Goal: Navigation & Orientation: Go to known website

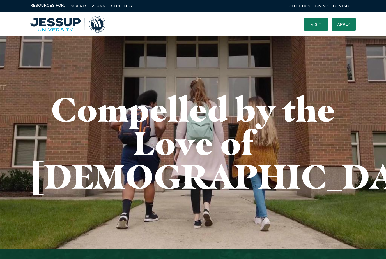
click at [56, 28] on img "Home" at bounding box center [67, 24] width 75 height 17
click at [56, 22] on img "Home" at bounding box center [67, 24] width 75 height 17
click at [186, 138] on h1 "Compelled by the Love of [DEMOGRAPHIC_DATA]" at bounding box center [192, 143] width 325 height 101
click at [197, 133] on h1 "Compelled by the Love of [DEMOGRAPHIC_DATA]" at bounding box center [192, 143] width 325 height 101
click at [196, 128] on h1 "Compelled by the Love of [DEMOGRAPHIC_DATA]" at bounding box center [192, 143] width 325 height 101
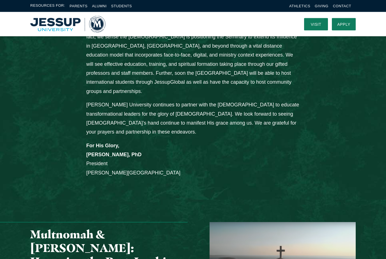
scroll to position [475, 0]
